Goal: Information Seeking & Learning: Obtain resource

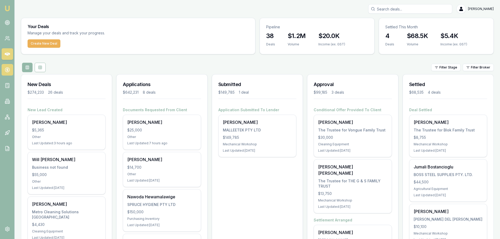
click at [9, 70] on circle at bounding box center [7, 70] width 4 height 4
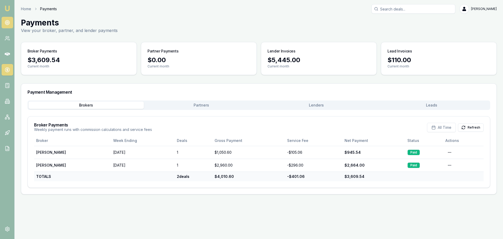
click at [8, 23] on icon at bounding box center [7, 22] width 5 height 5
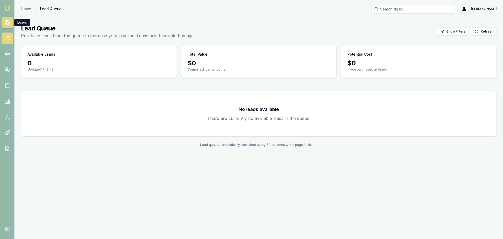
click at [5, 37] on icon at bounding box center [7, 38] width 5 height 5
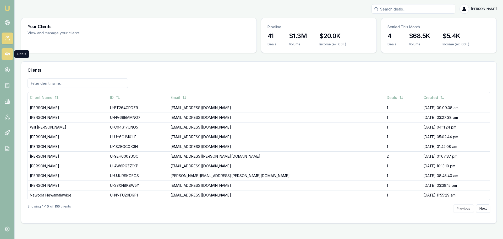
click at [5, 57] on link at bounding box center [8, 54] width 12 height 12
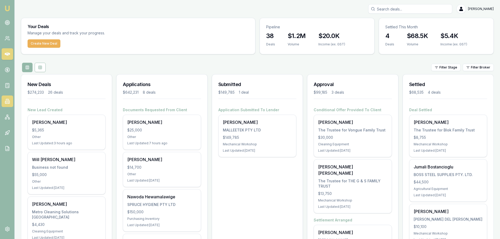
click at [6, 103] on icon at bounding box center [7, 101] width 5 height 5
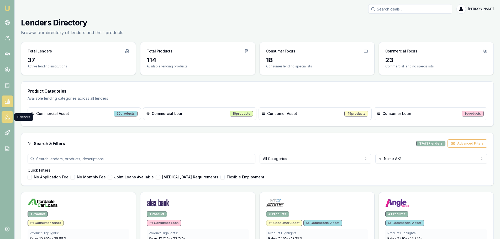
click at [6, 116] on icon at bounding box center [7, 116] width 5 height 5
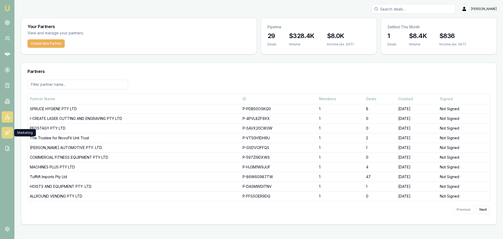
click at [6, 133] on icon at bounding box center [7, 132] width 5 height 5
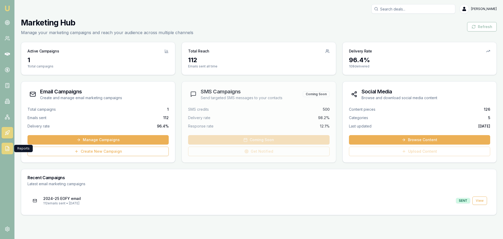
click at [8, 149] on icon at bounding box center [7, 148] width 5 height 5
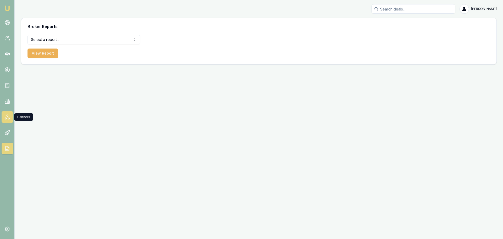
click at [6, 120] on link at bounding box center [8, 117] width 12 height 12
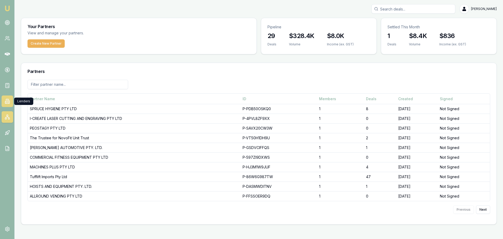
click at [8, 102] on icon at bounding box center [7, 101] width 3 height 4
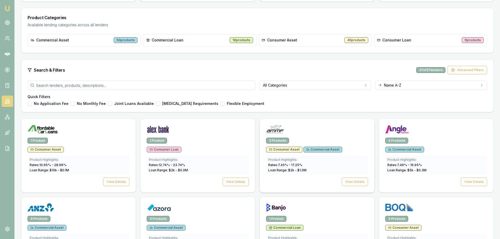
scroll to position [79, 0]
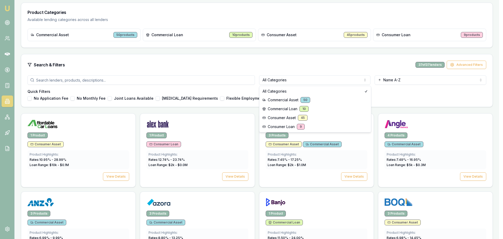
click at [287, 83] on html "Emu Broker [PERSON_NAME] Toggle Menu Lenders Directory Browse our directory of …" at bounding box center [251, 40] width 503 height 239
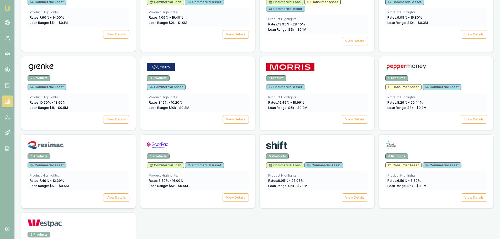
scroll to position [315, 0]
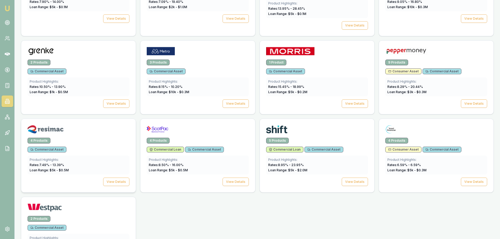
click at [62, 130] on img at bounding box center [46, 129] width 36 height 8
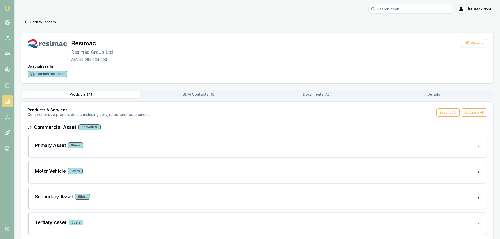
click at [325, 97] on button "Documents ( 5 )" at bounding box center [315, 94] width 117 height 7
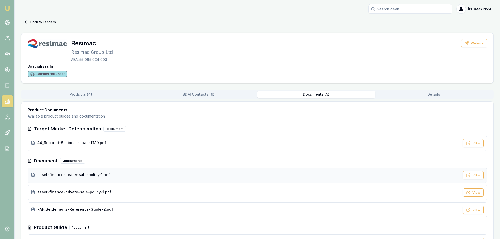
scroll to position [21, 0]
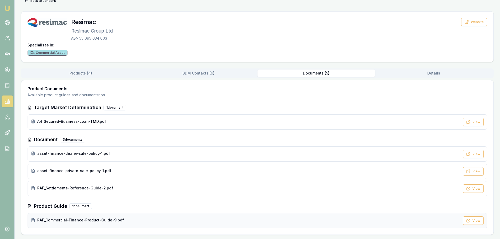
click at [79, 221] on span "RAF_Commercial-Finance-Product-Guide-9.pdf" at bounding box center [80, 219] width 87 height 5
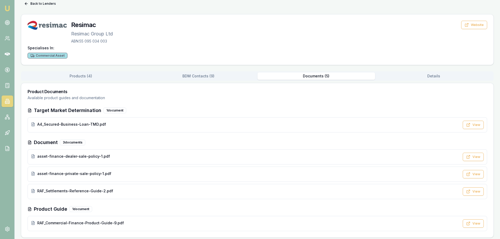
scroll to position [0, 0]
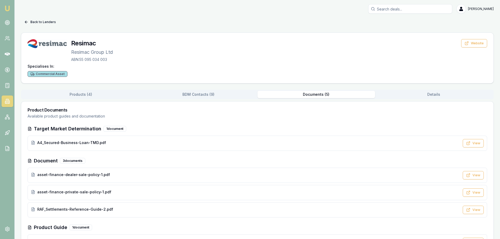
click at [42, 19] on button "Back to Lenders" at bounding box center [40, 22] width 38 height 8
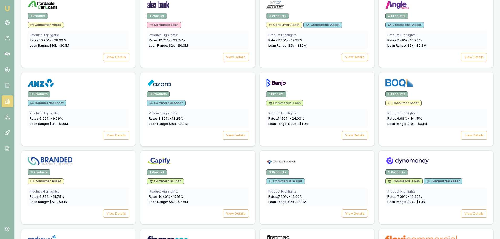
scroll to position [157, 0]
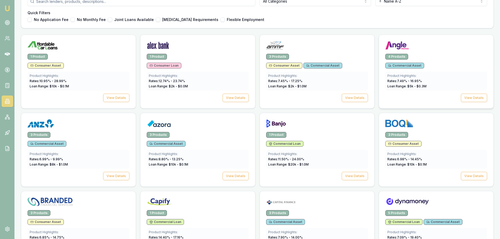
click at [412, 42] on div at bounding box center [436, 46] width 102 height 10
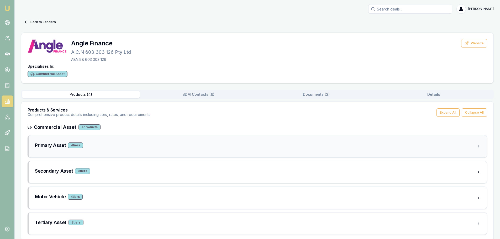
click at [102, 144] on div "Primary Asset 4 tier s" at bounding box center [255, 145] width 441 height 7
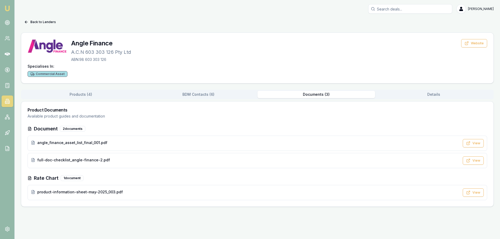
click at [329, 96] on button "Documents ( 3 )" at bounding box center [315, 94] width 117 height 7
click at [79, 142] on span "angle_finance_asset_list_final_001.pdf" at bounding box center [72, 142] width 70 height 5
click at [80, 195] on div "product-information-sheet-may-2025_003.pdf" at bounding box center [247, 192] width 432 height 6
